Goal: Feedback & Contribution: Contribute content

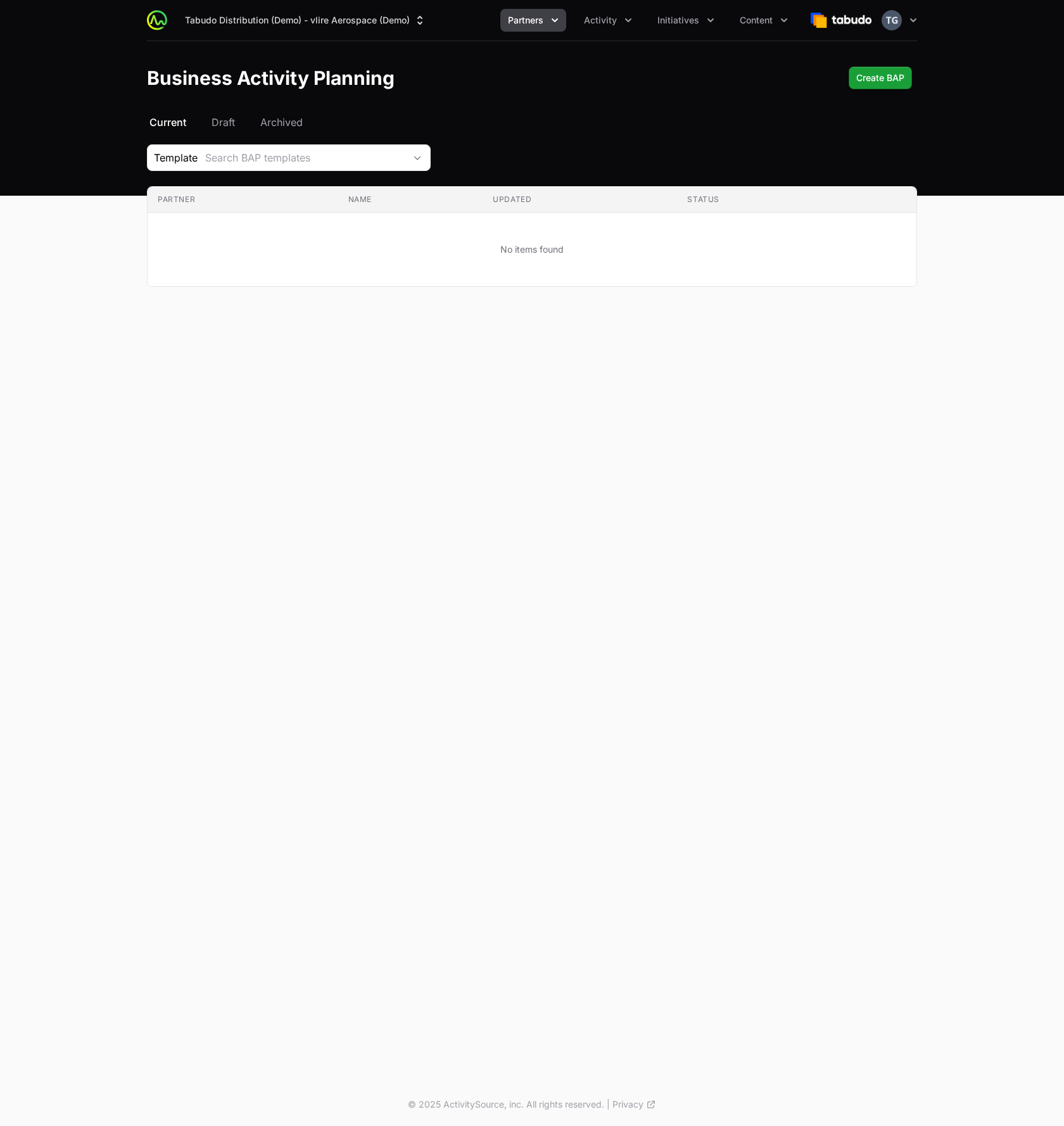
click at [684, 21] on span "Initiatives" at bounding box center [678, 20] width 42 height 13
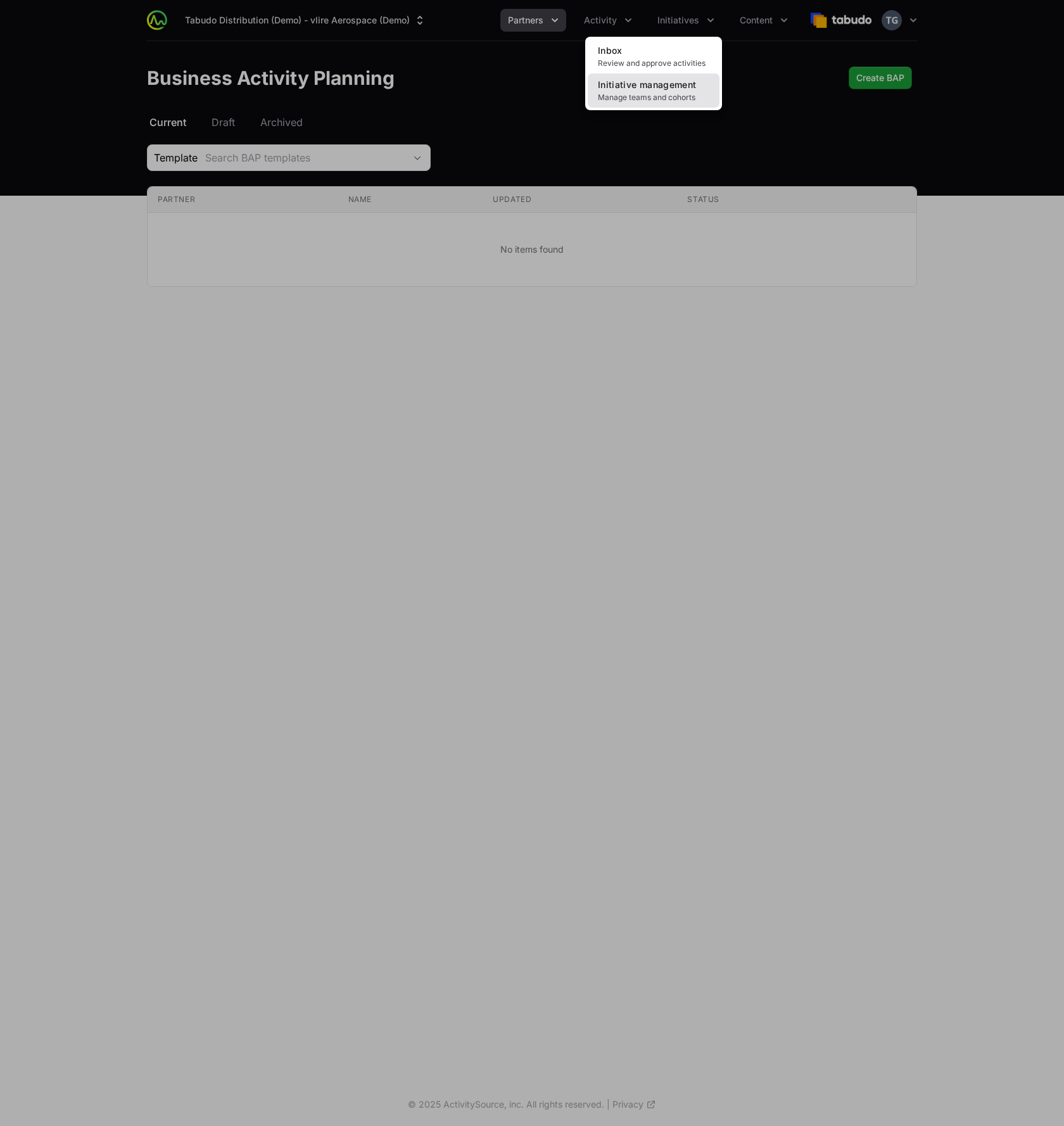
click at [661, 96] on span "Manage teams and cohorts" at bounding box center [654, 97] width 112 height 10
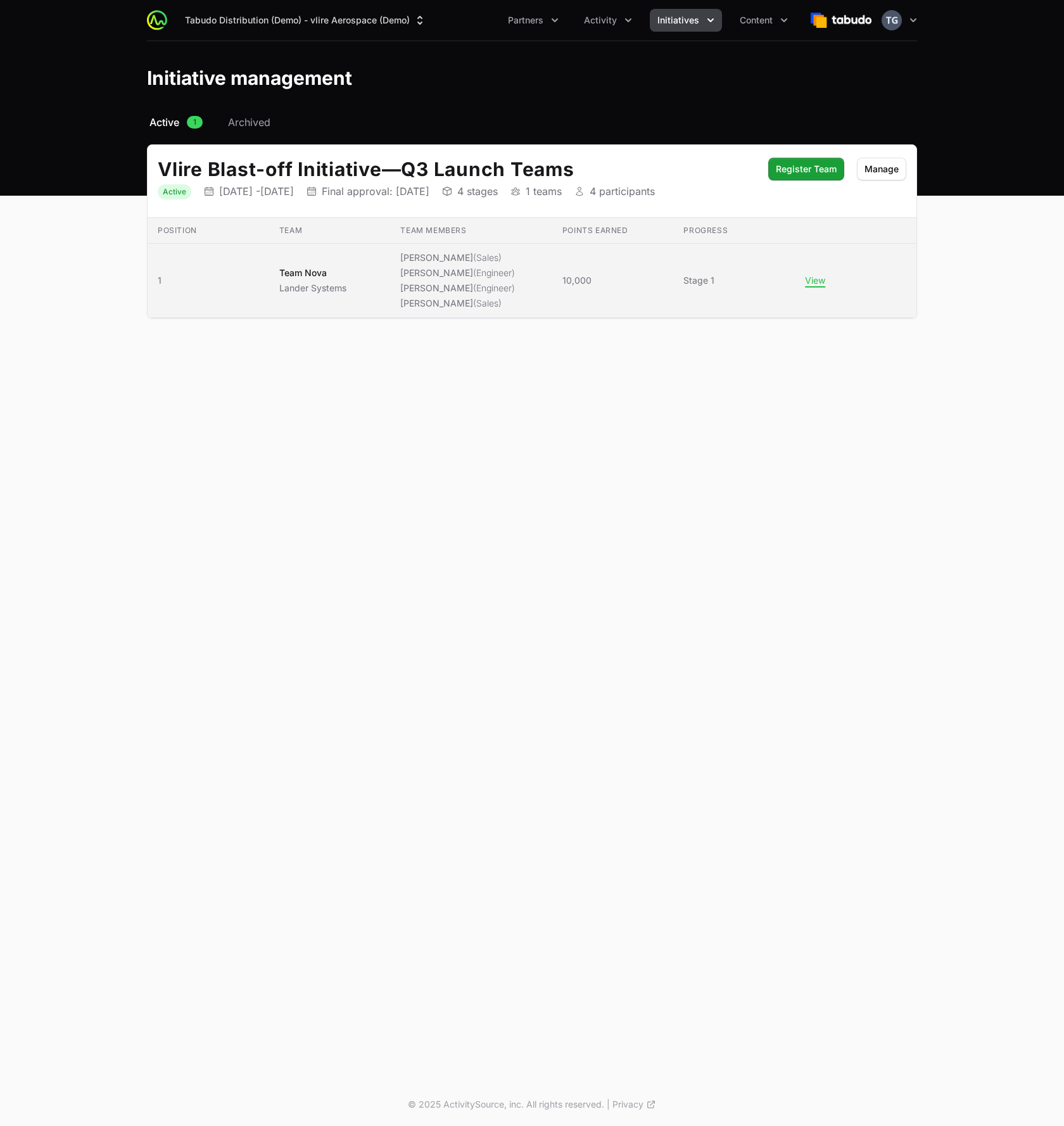
click at [453, 266] on li "[PERSON_NAME] (Engineer)" at bounding box center [457, 273] width 115 height 13
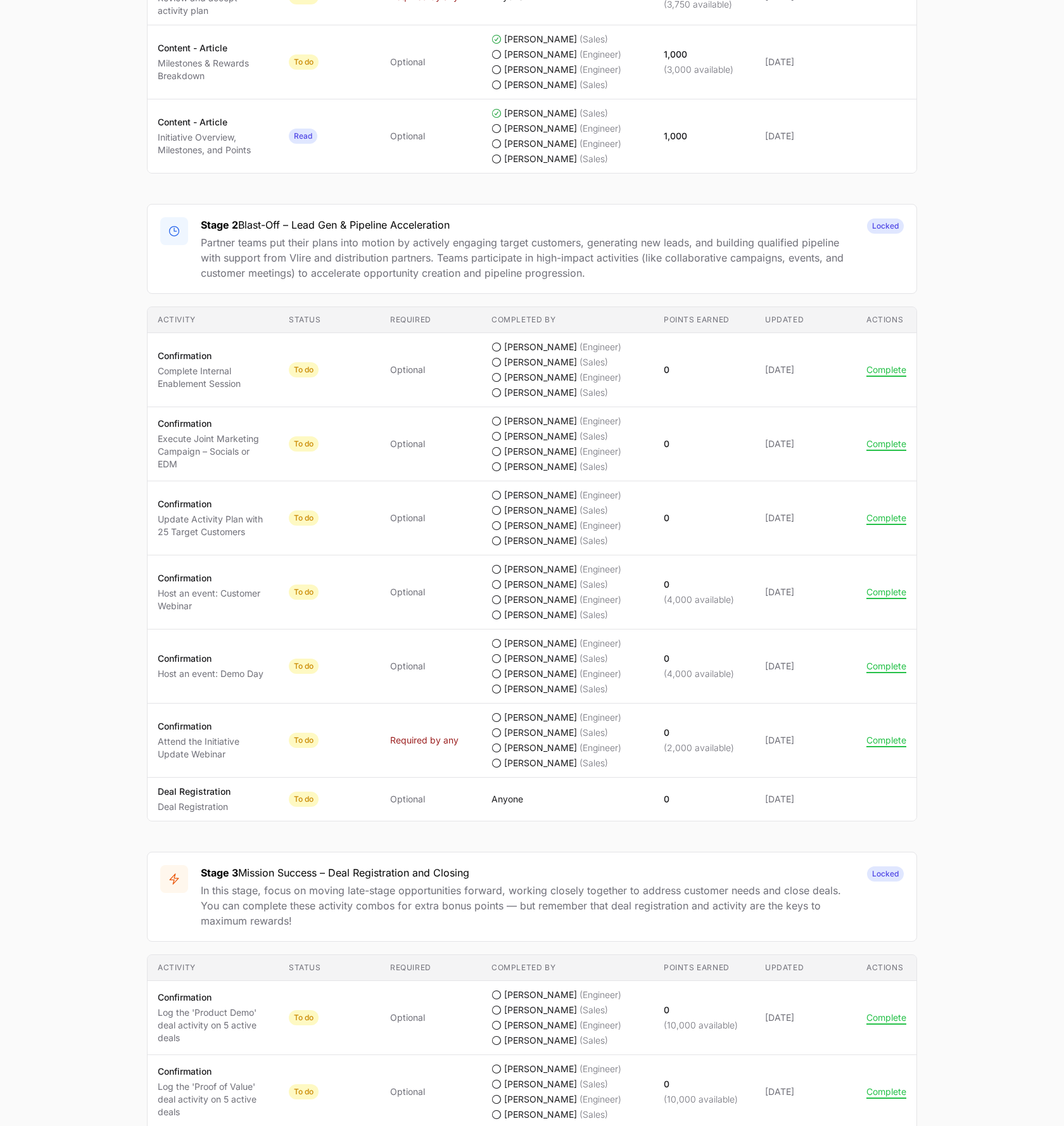
scroll to position [975, 0]
click at [459, 378] on td "Required Optional" at bounding box center [430, 369] width 102 height 75
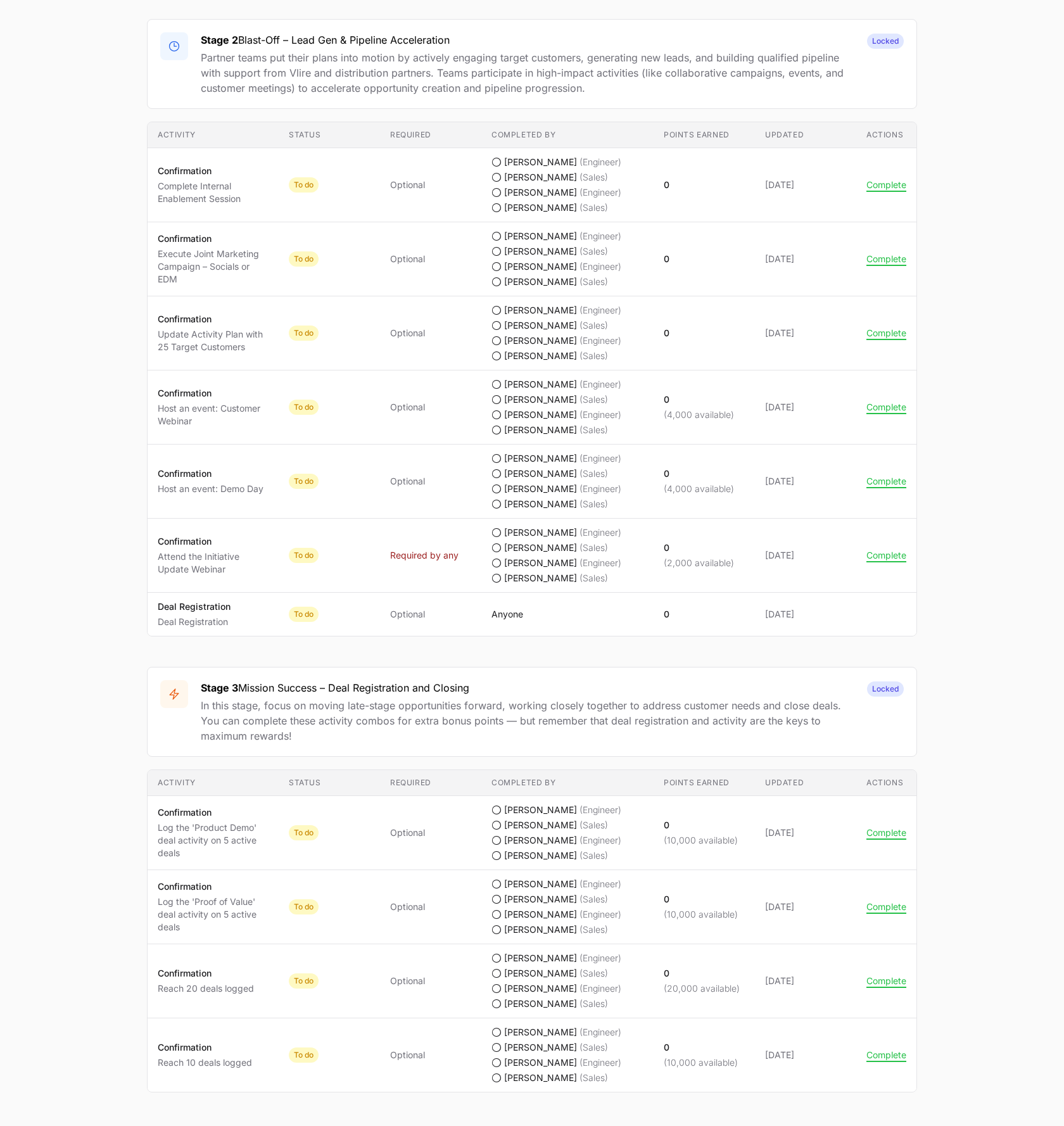
scroll to position [1199, 0]
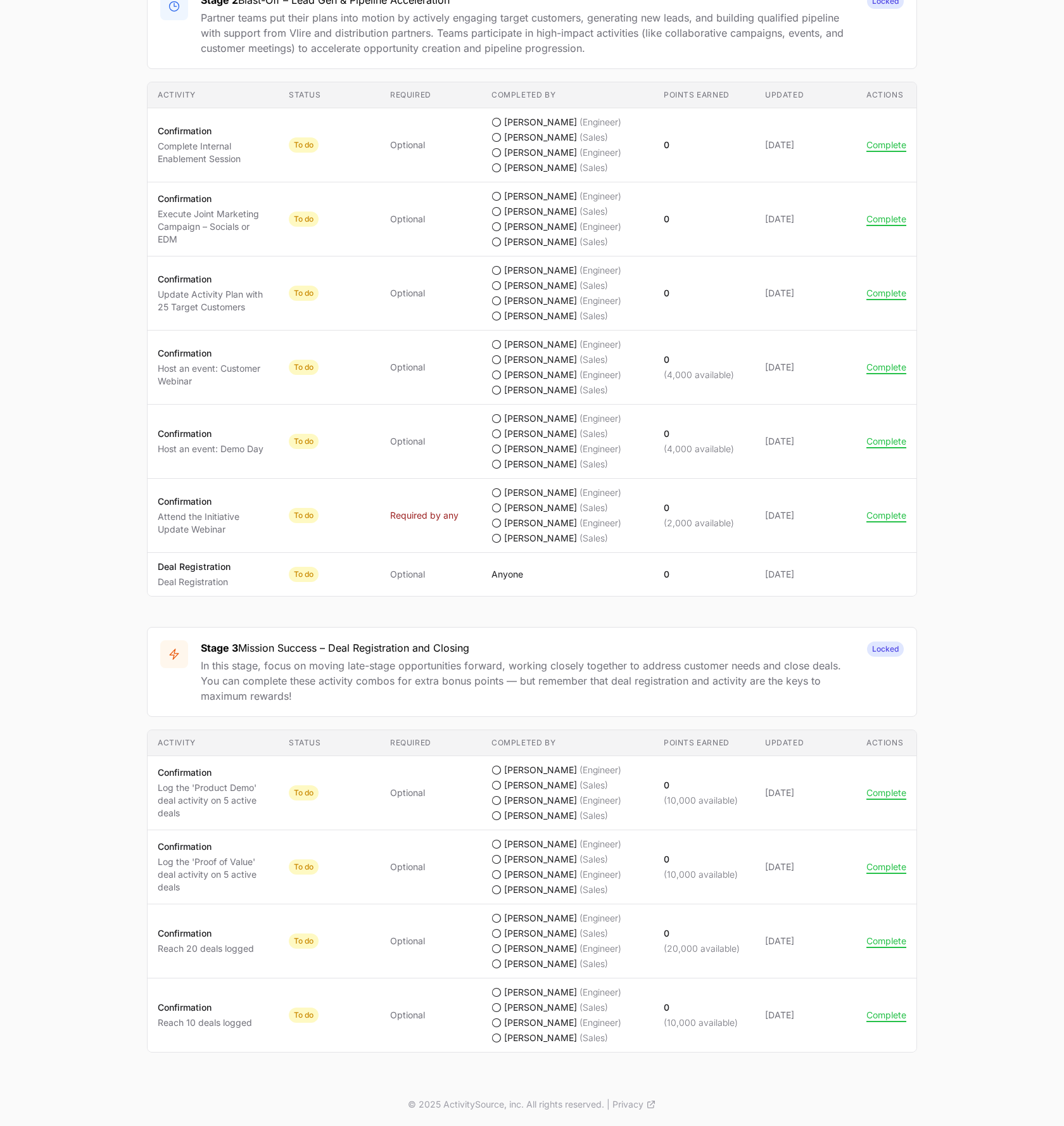
click at [859, 650] on div "Stage 3 Mission Success – Deal Registration and Closing In this stage, focus on…" at bounding box center [532, 672] width 771 height 90
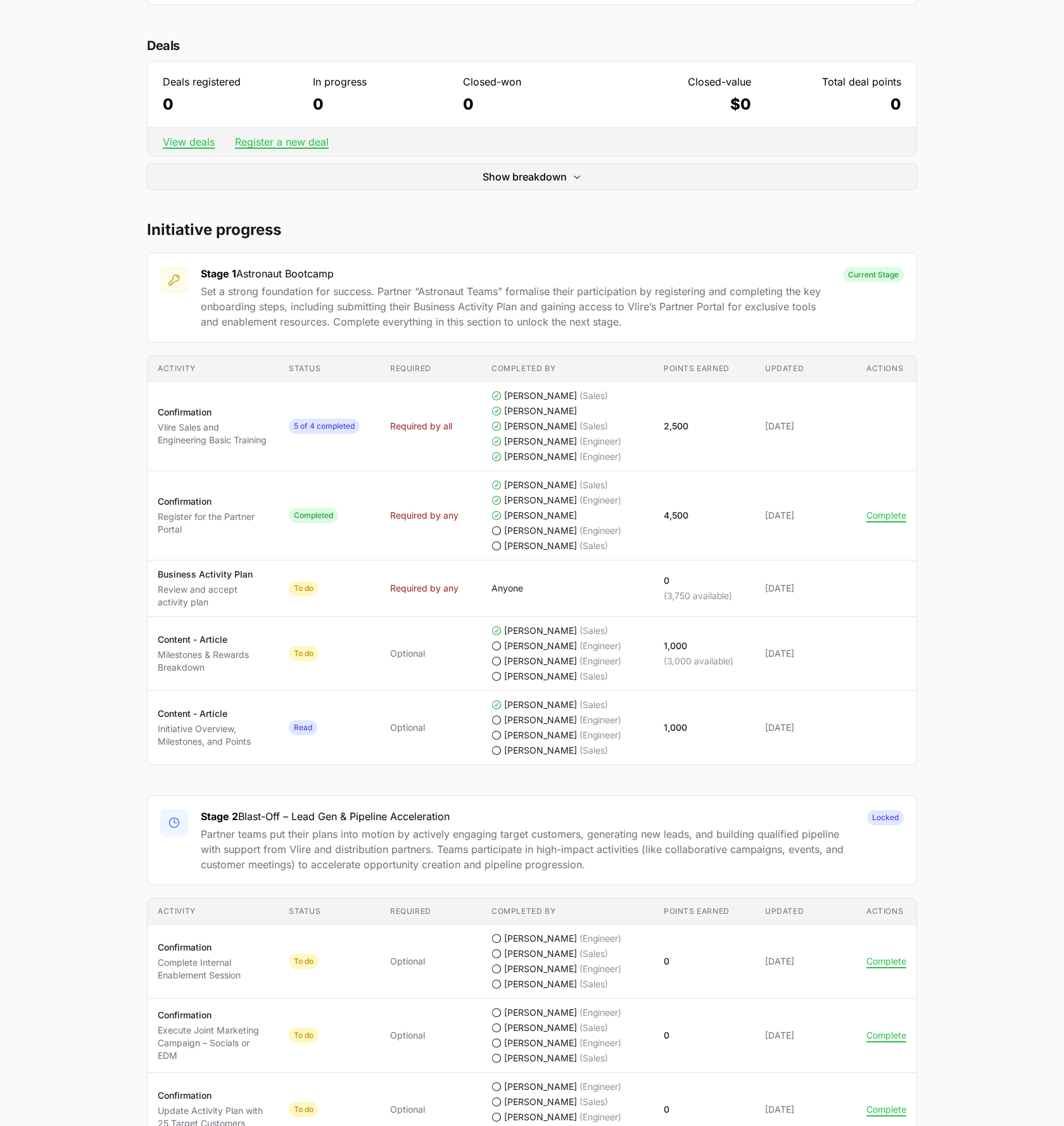
scroll to position [0, 0]
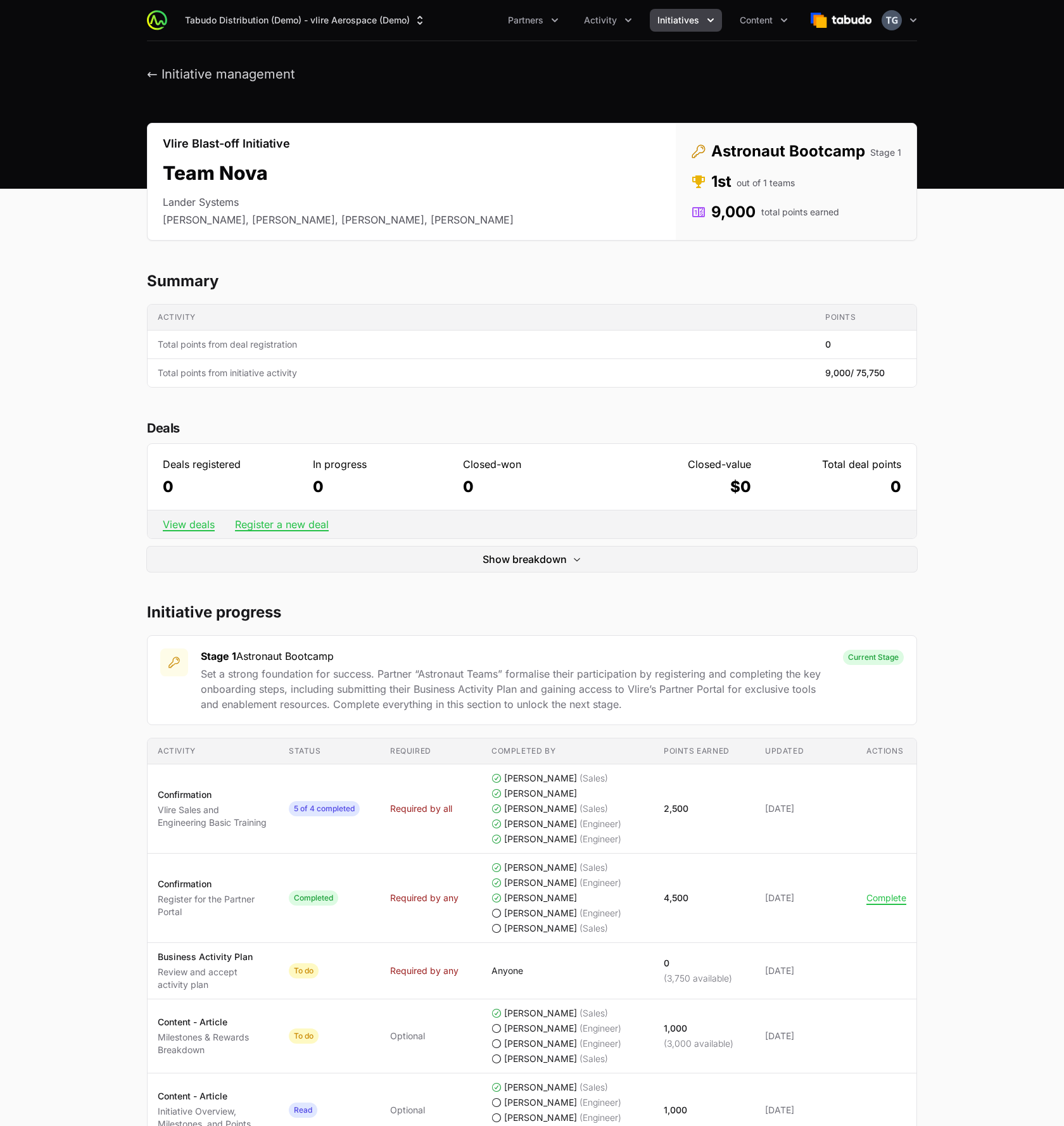
click at [689, 26] on span "Initiatives" at bounding box center [678, 20] width 42 height 13
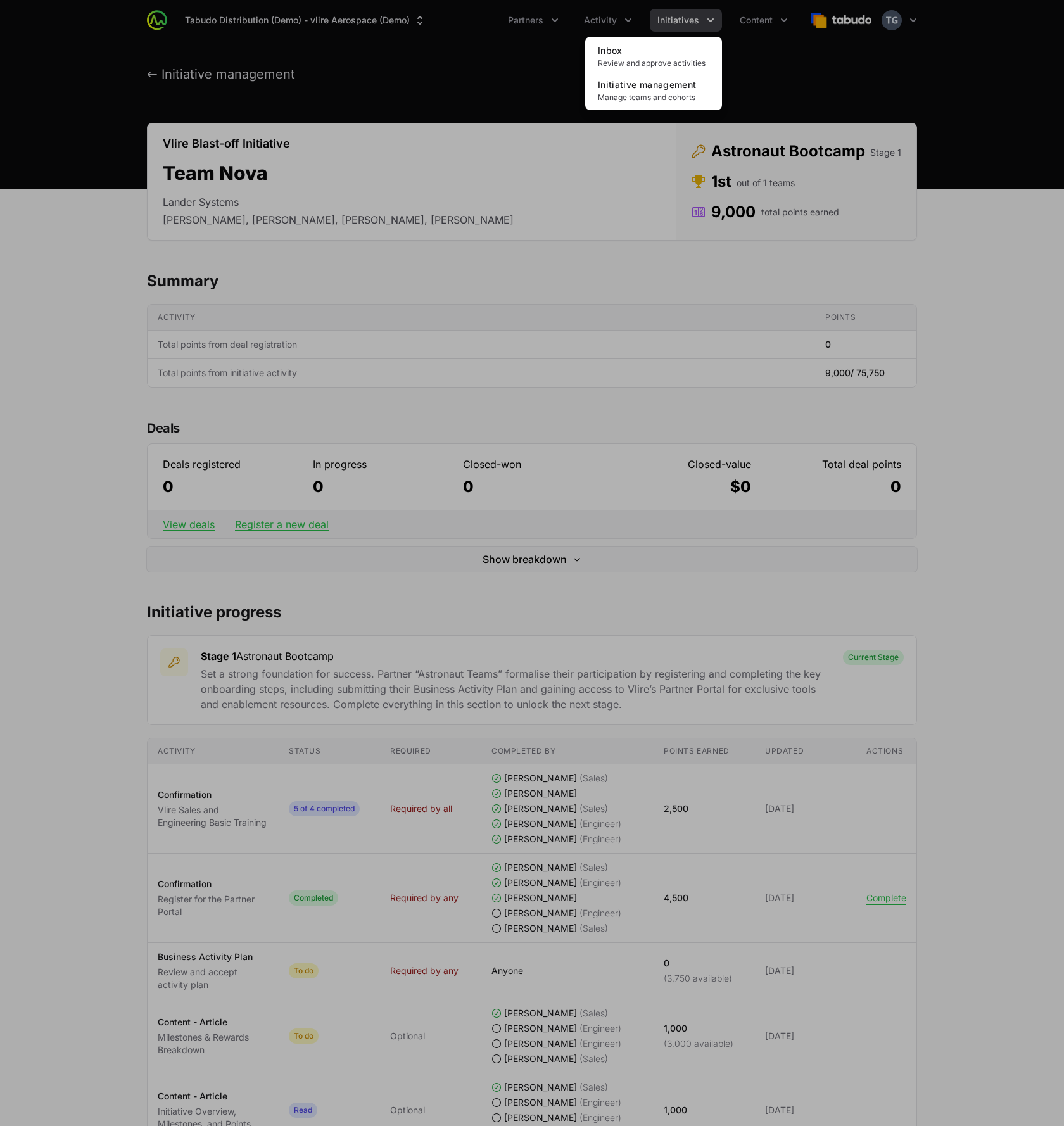
click at [689, 26] on div "Initiatives menu" at bounding box center [532, 563] width 1064 height 1126
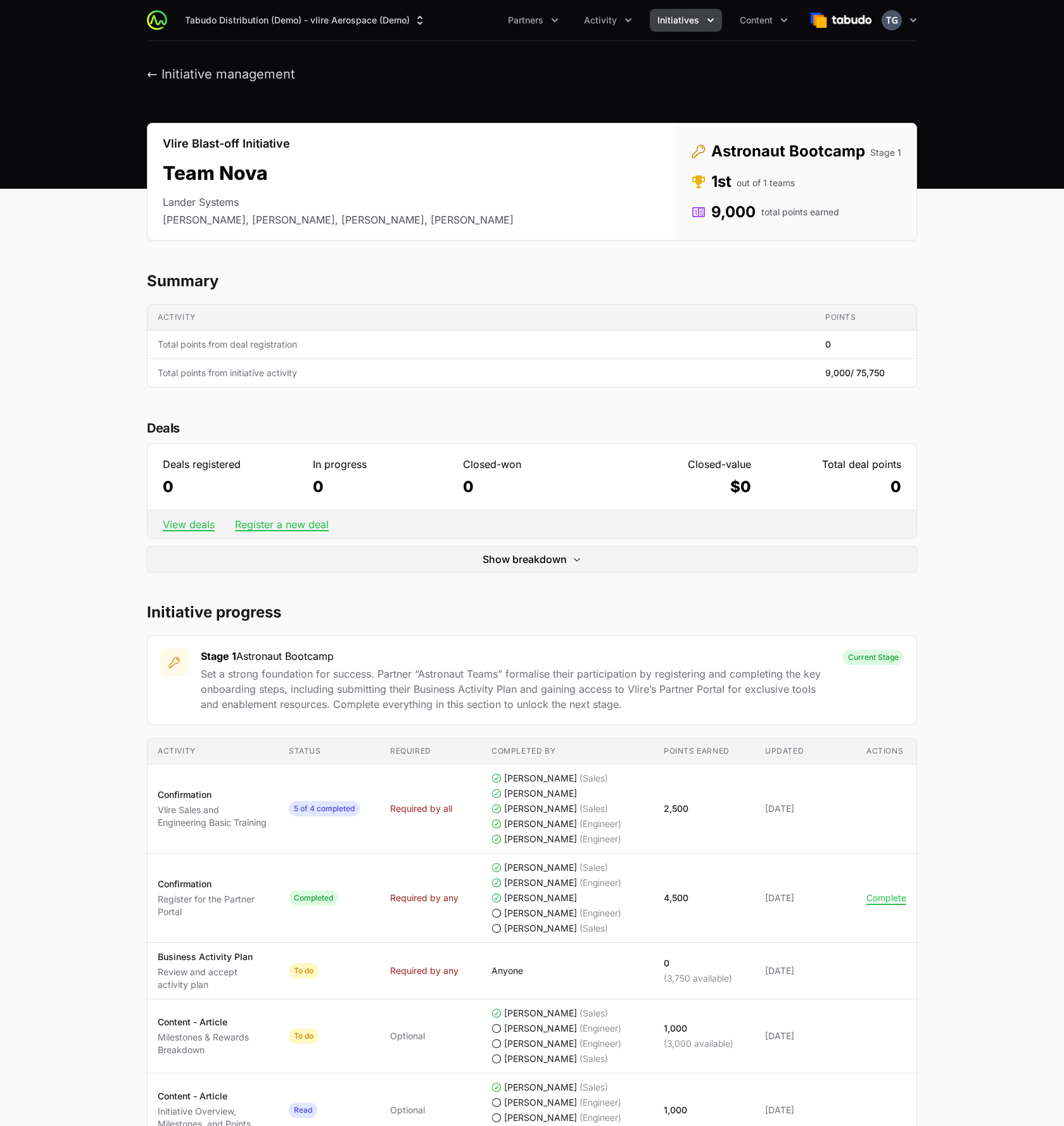
click at [538, 552] on span "Show breakdown" at bounding box center [525, 559] width 84 height 15
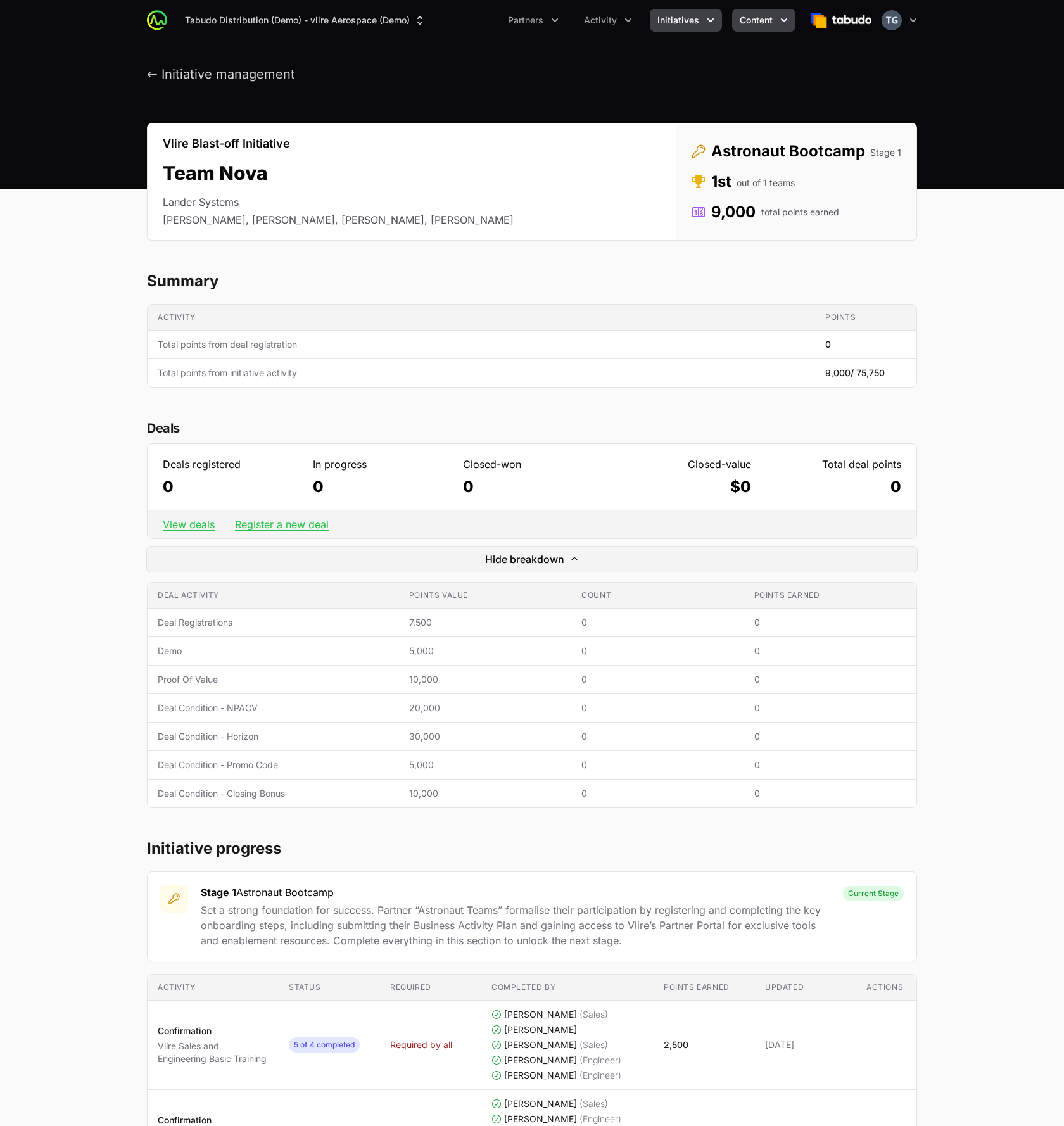
click at [757, 15] on span "Content" at bounding box center [756, 20] width 33 height 13
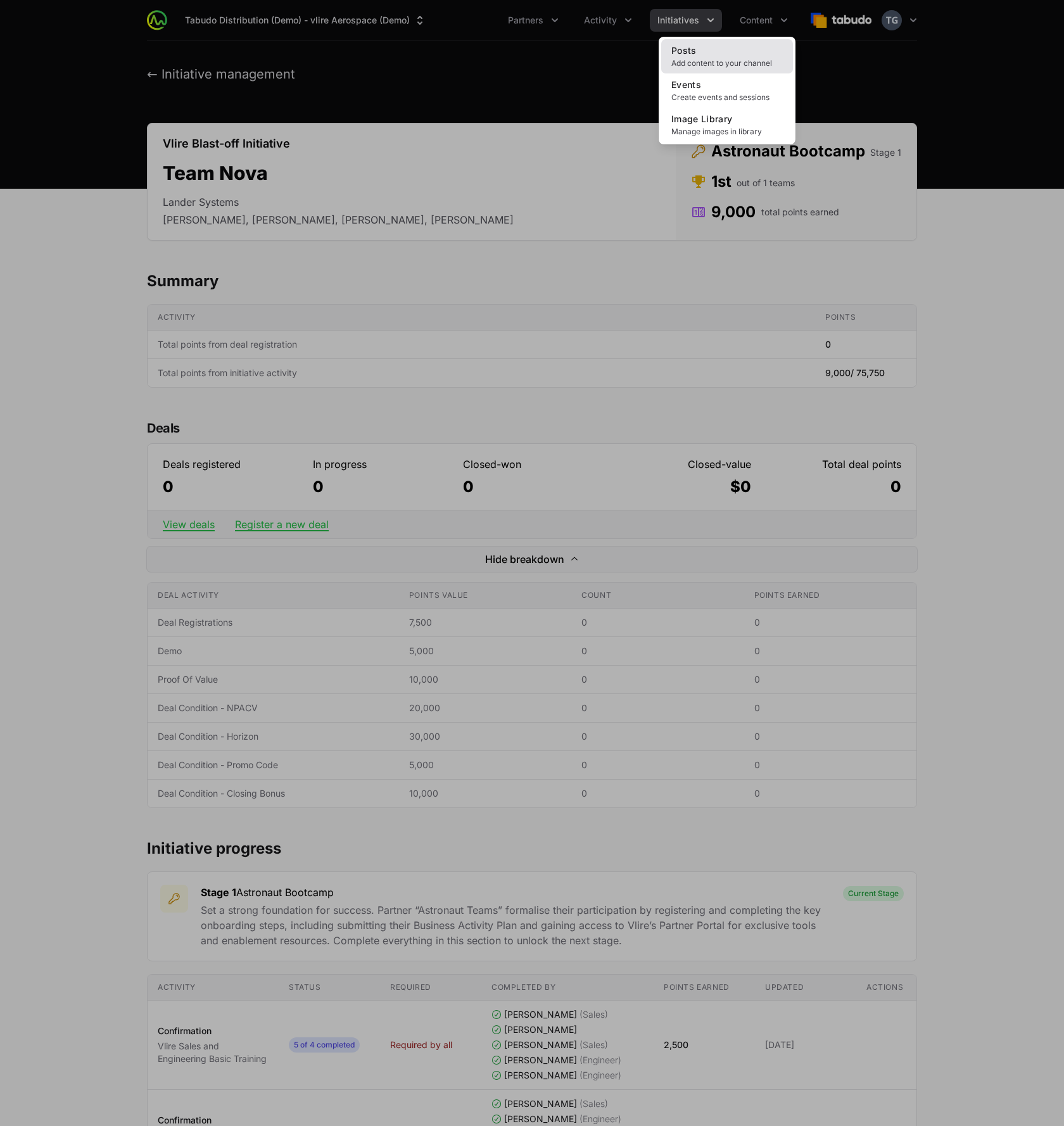
click at [754, 56] on link "Posts Add content to your channel" at bounding box center [727, 56] width 131 height 34
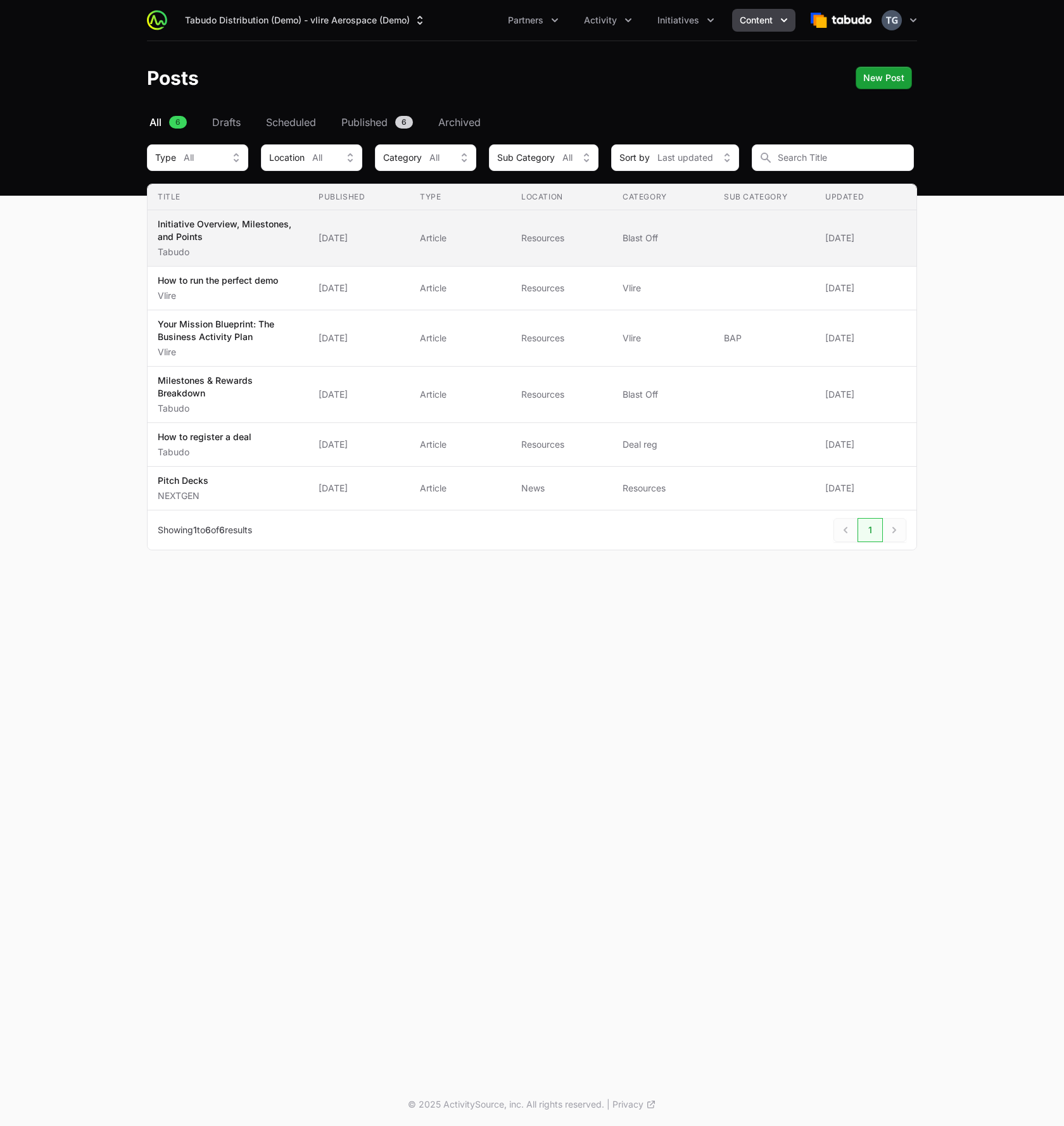
click at [230, 249] on p "Tabudo" at bounding box center [227, 252] width 141 height 13
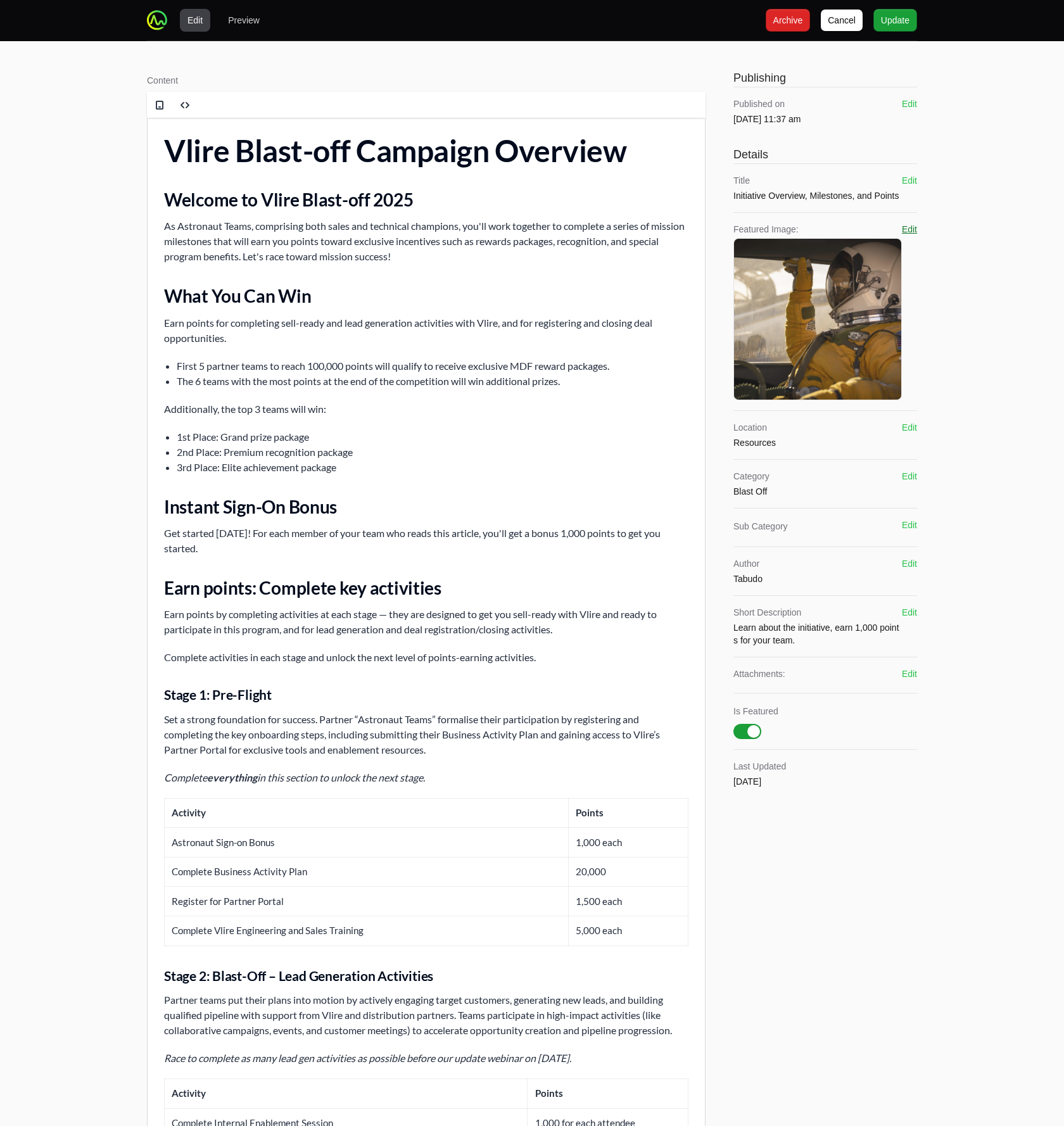
click at [911, 230] on button "Edit" at bounding box center [909, 229] width 15 height 13
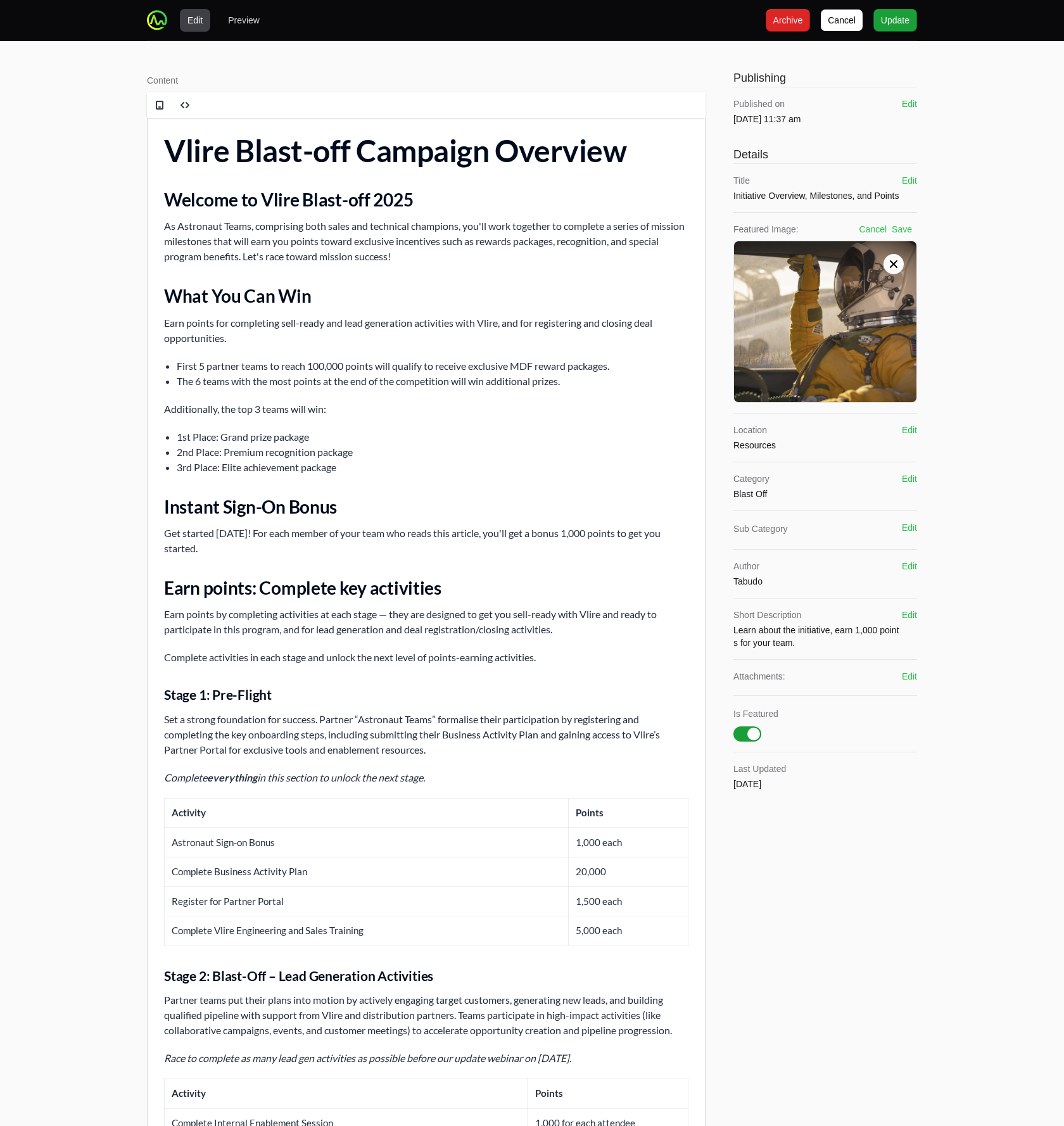
click at [913, 260] on img at bounding box center [825, 321] width 183 height 183
click at [901, 262] on div at bounding box center [893, 265] width 20 height 20
click at [895, 265] on icon at bounding box center [893, 264] width 7 height 7
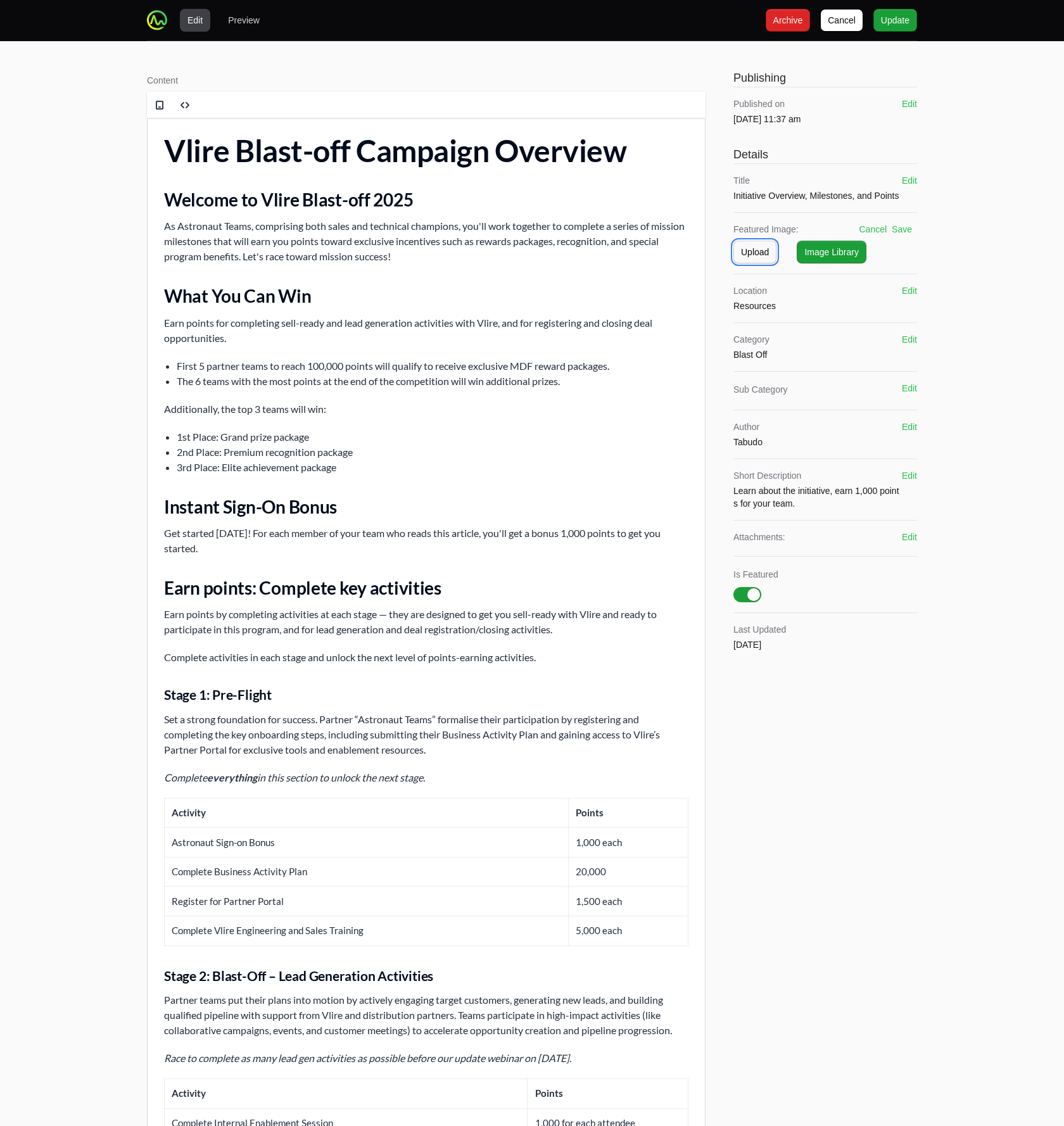
click at [757, 253] on span "Upload" at bounding box center [755, 251] width 28 height 15
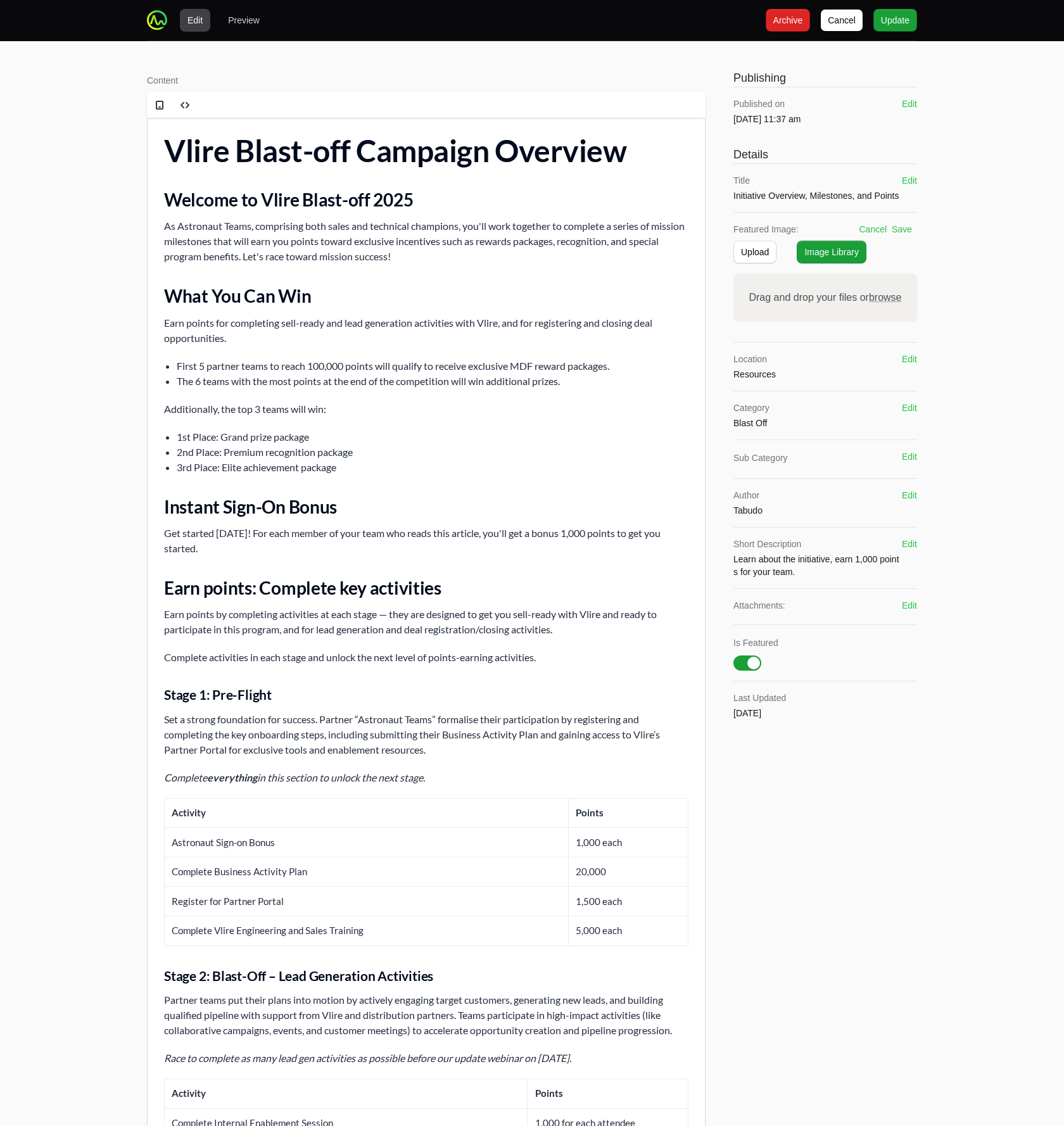
click at [881, 300] on span "browse" at bounding box center [885, 297] width 33 height 11
click at [881, 278] on input "Drag and drop your files or browse" at bounding box center [825, 276] width 184 height 4
type input "C:\fakepath\blast-off.png"
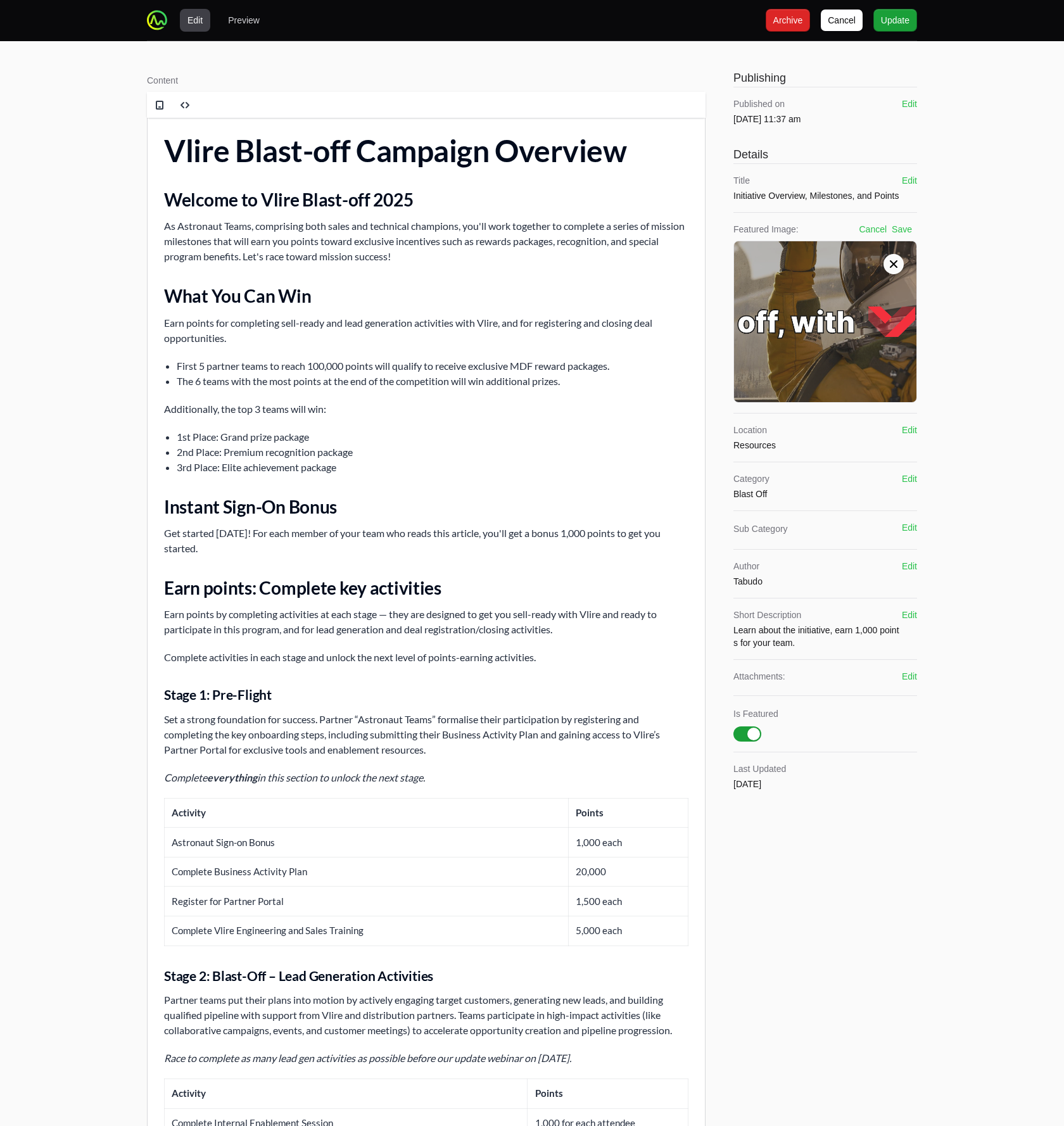
click at [903, 226] on button "Save" at bounding box center [902, 229] width 20 height 13
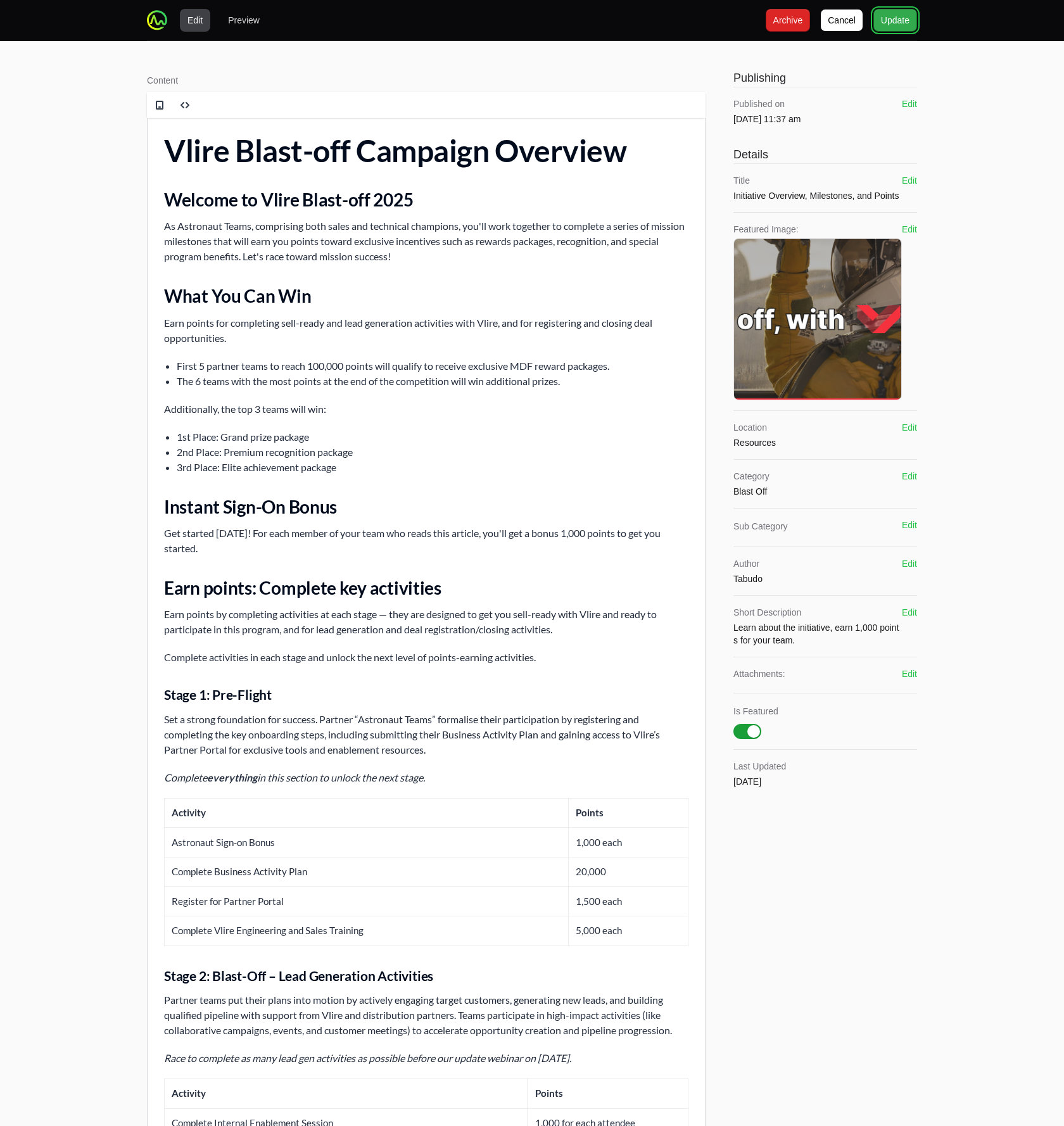
click at [896, 18] on span "Update" at bounding box center [895, 20] width 29 height 15
